Goal: Transaction & Acquisition: Purchase product/service

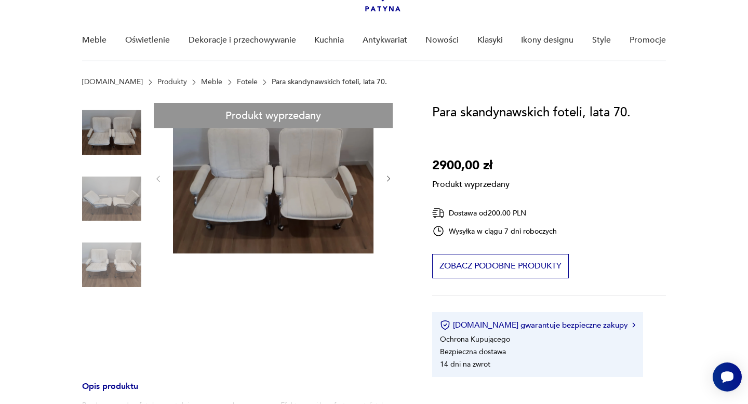
scroll to position [64, 0]
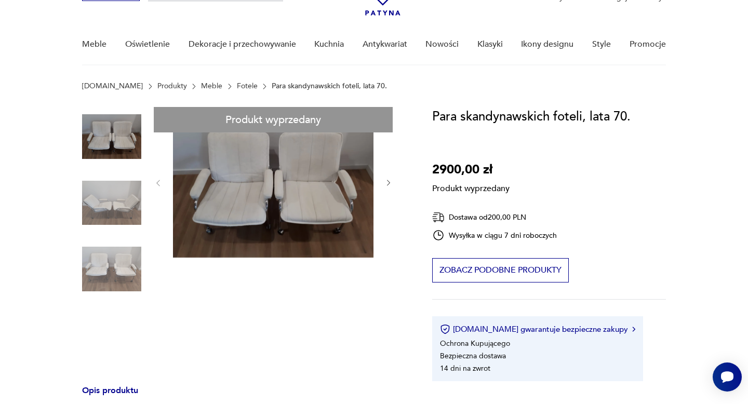
click at [111, 137] on div "Produkt wyprzedany Opis produktu Bardzo wygodne fotele, na stelażu surowym, chr…" at bounding box center [244, 385] width 325 height 557
click at [237, 175] on div "Produkt wyprzedany Opis produktu Bardzo wygodne fotele, na stelażu surowym, chr…" at bounding box center [244, 385] width 325 height 557
click at [98, 196] on div "Produkt wyprzedany Opis produktu Bardzo wygodne fotele, na stelażu surowym, chr…" at bounding box center [244, 385] width 325 height 557
click at [102, 241] on div "Produkt wyprzedany Opis produktu Bardzo wygodne fotele, na stelażu surowym, chr…" at bounding box center [244, 385] width 325 height 557
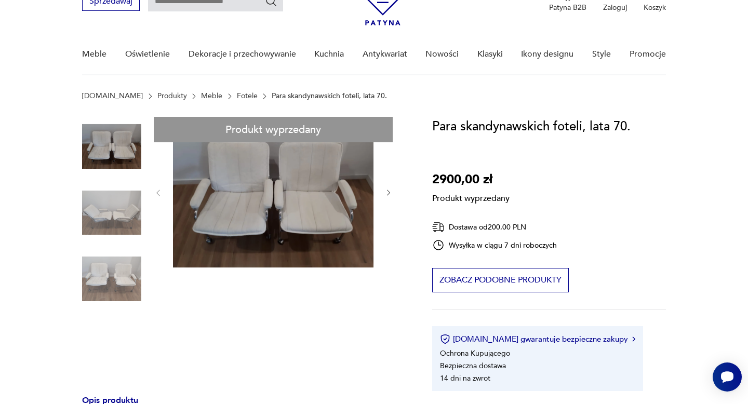
scroll to position [0, 0]
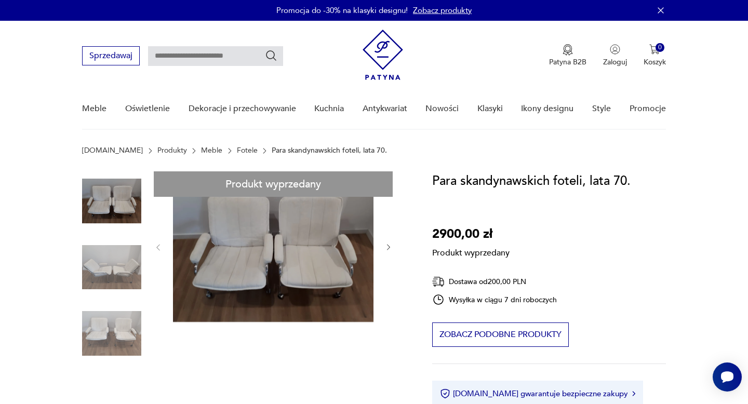
click at [659, 10] on icon "button" at bounding box center [661, 10] width 10 height 10
